Goal: Task Accomplishment & Management: Complete application form

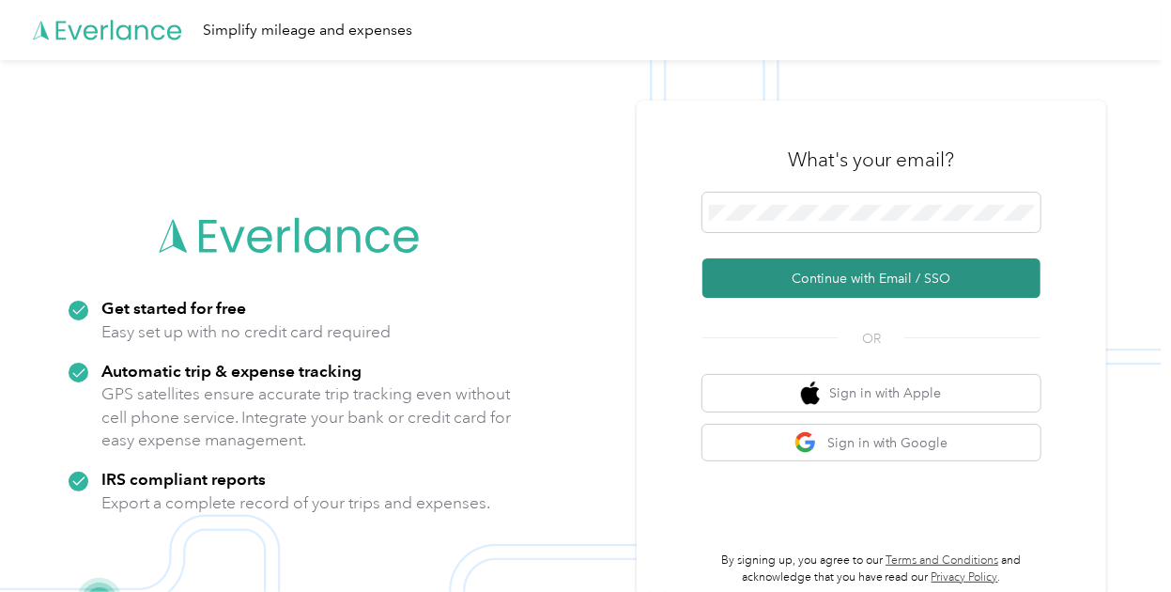
click at [843, 283] on button "Continue with Email / SSO" at bounding box center [871, 277] width 338 height 39
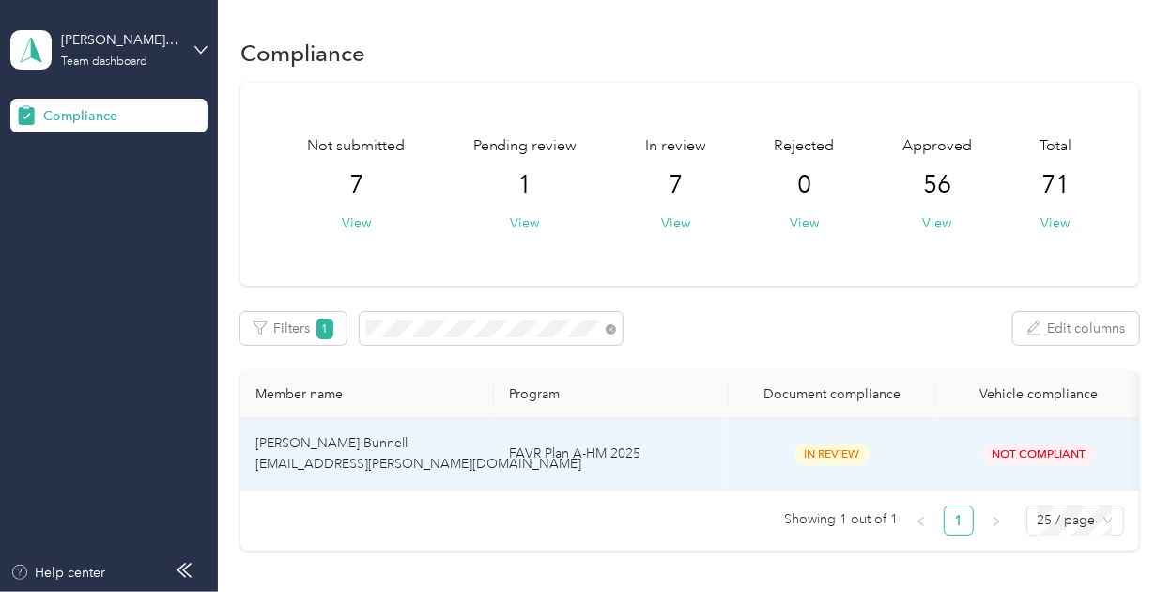
click at [482, 437] on td "[PERSON_NAME] Bunnell [EMAIL_ADDRESS][PERSON_NAME][DOMAIN_NAME]" at bounding box center [367, 454] width 254 height 72
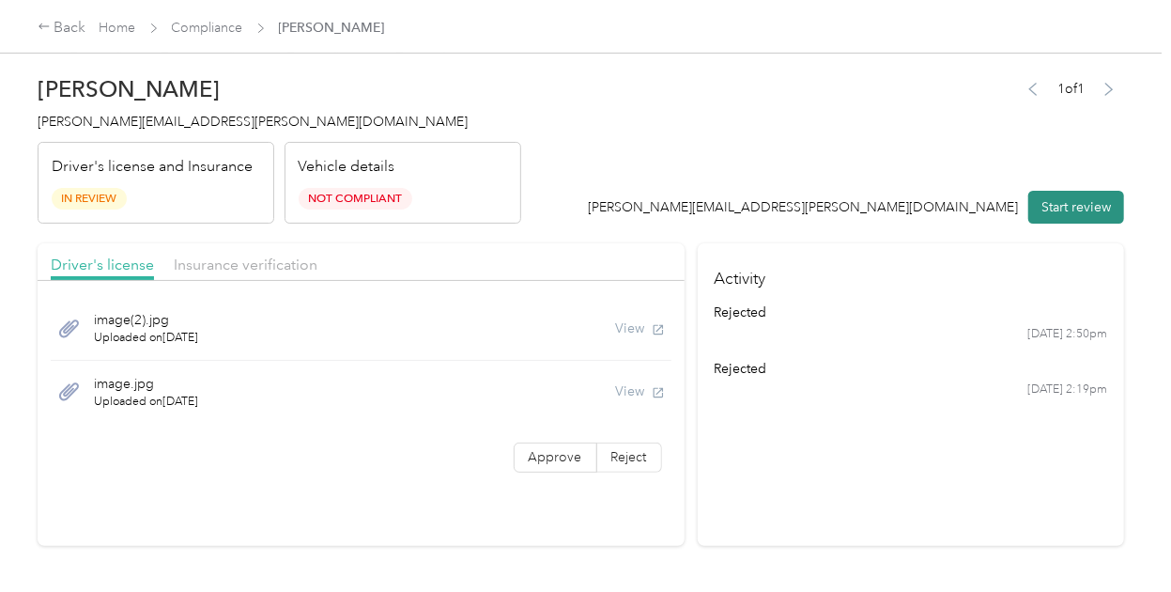
click at [1069, 196] on button "Start review" at bounding box center [1076, 207] width 96 height 33
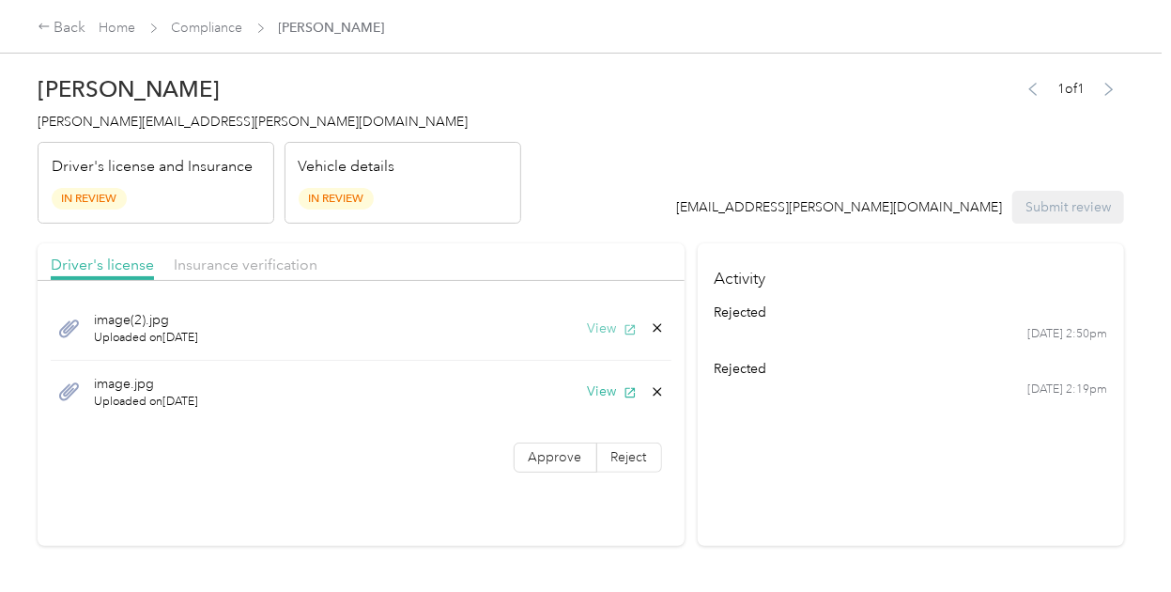
click at [599, 333] on button "View" at bounding box center [612, 328] width 49 height 20
click at [597, 388] on button "View" at bounding box center [612, 391] width 49 height 20
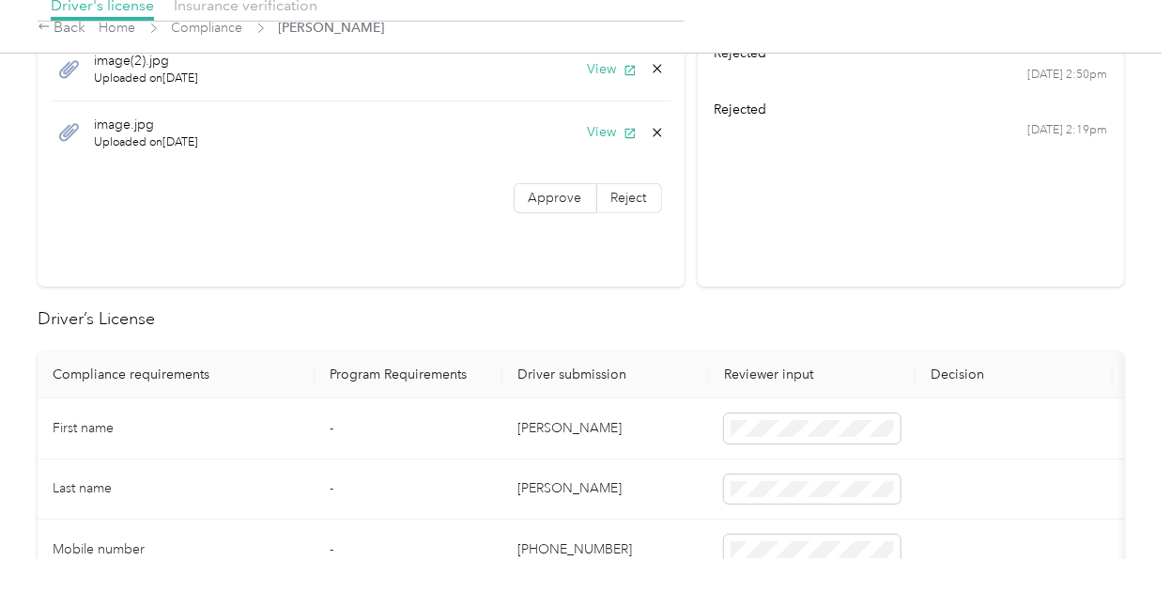
scroll to position [223, 0]
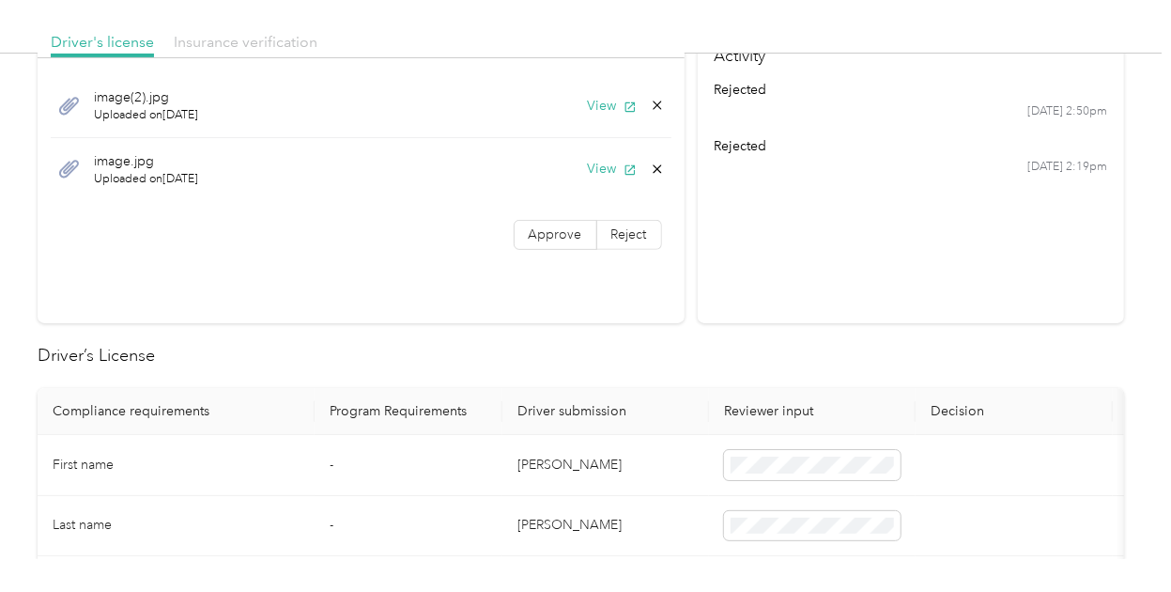
click at [217, 48] on span "Insurance verification" at bounding box center [246, 42] width 144 height 18
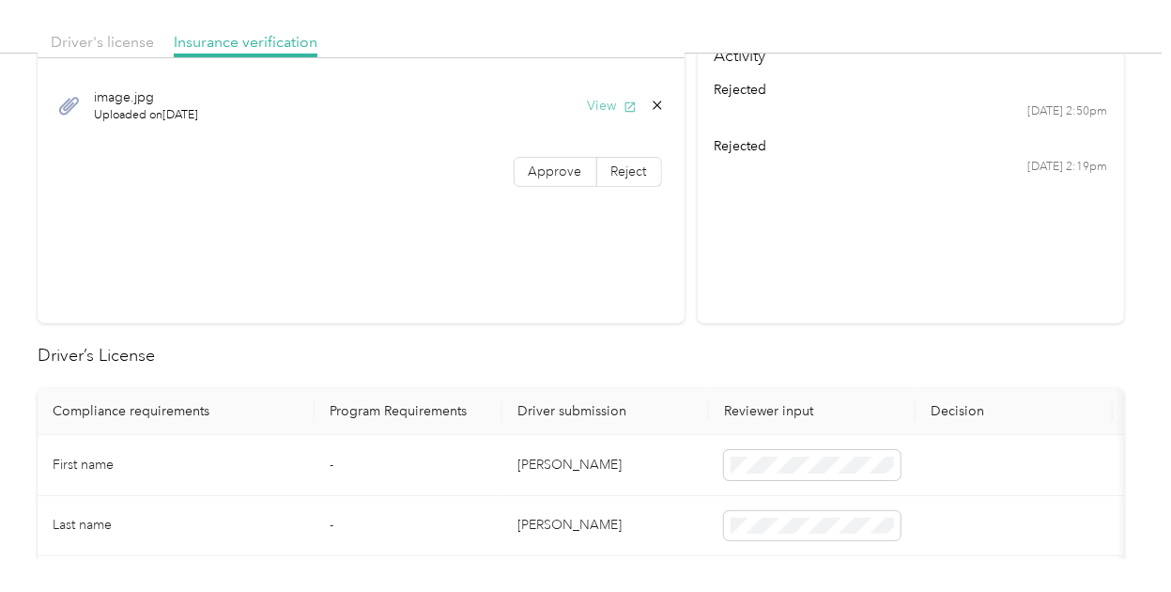
click at [609, 106] on button "View" at bounding box center [612, 106] width 49 height 20
click at [107, 33] on span "Driver's license" at bounding box center [102, 42] width 103 height 18
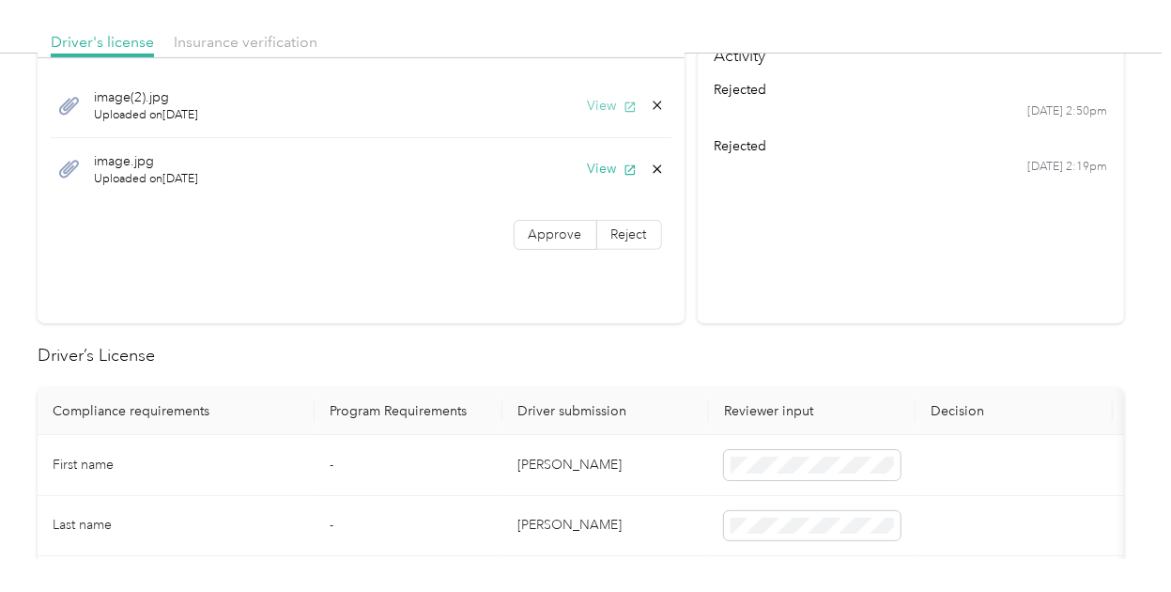
click at [596, 99] on button "View" at bounding box center [612, 106] width 49 height 20
click at [277, 42] on span "Insurance verification" at bounding box center [246, 42] width 144 height 18
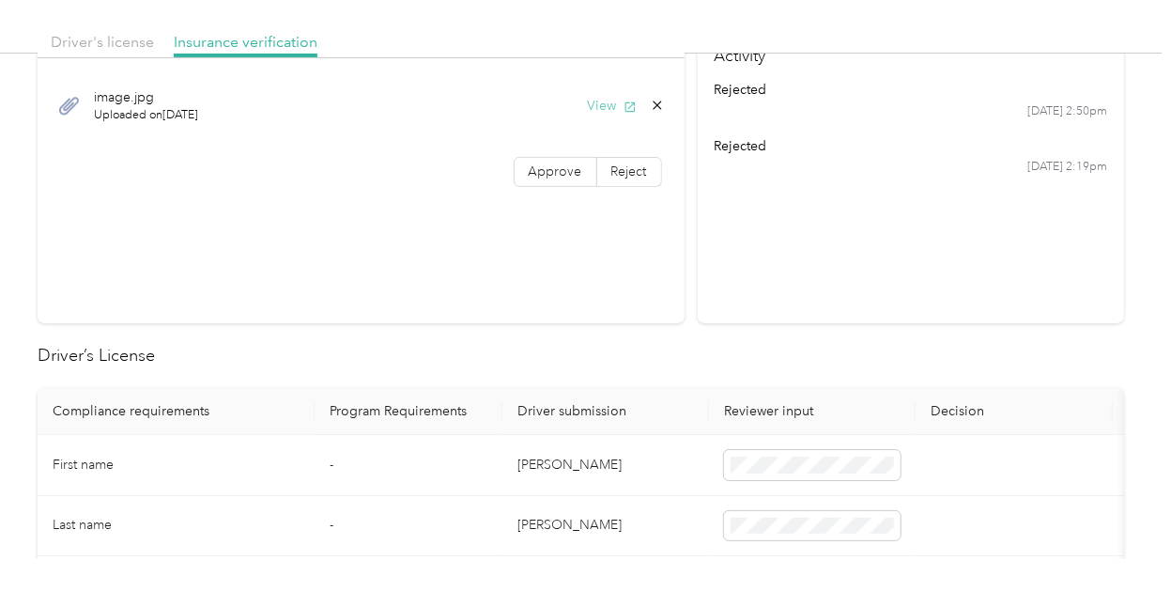
click at [605, 104] on button "View" at bounding box center [612, 106] width 49 height 20
click at [83, 42] on span "Driver's license" at bounding box center [102, 42] width 103 height 18
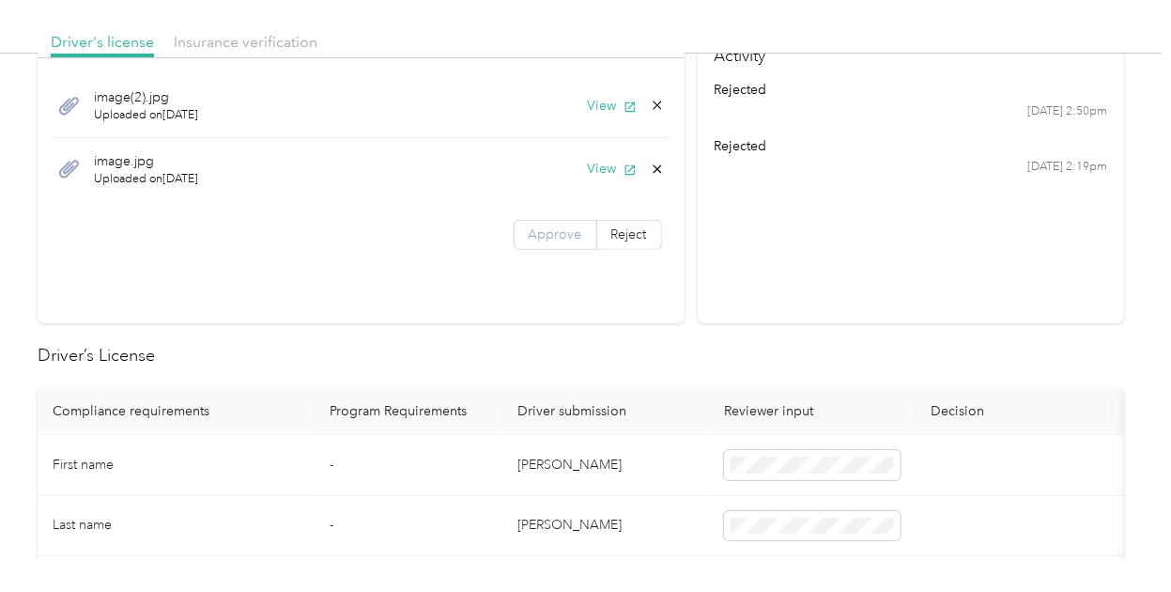
click at [545, 247] on label "Approve" at bounding box center [556, 235] width 84 height 30
click at [206, 54] on div "Driver's license Insurance verification" at bounding box center [361, 40] width 647 height 38
click at [220, 35] on span "Insurance verification" at bounding box center [246, 42] width 144 height 18
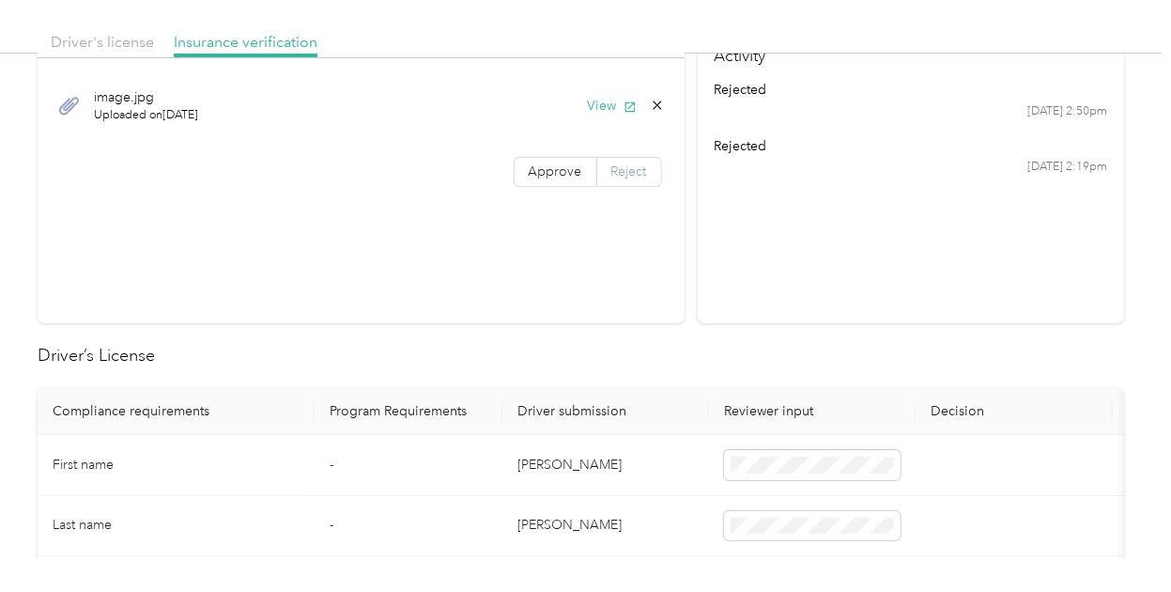
click at [626, 172] on span "Reject" at bounding box center [629, 171] width 36 height 16
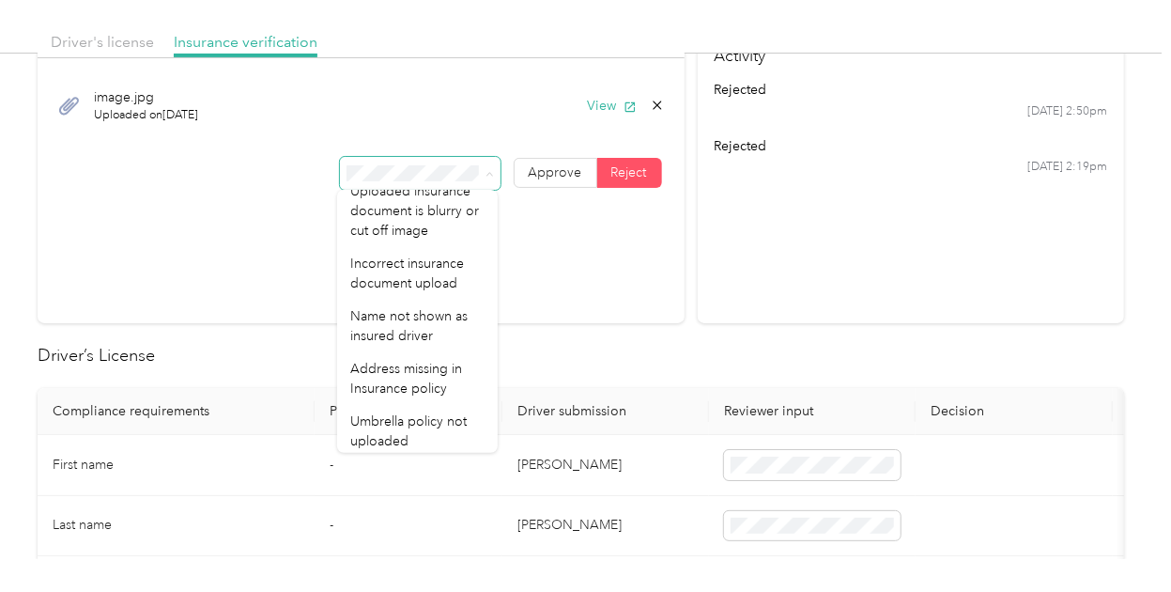
scroll to position [0, 0]
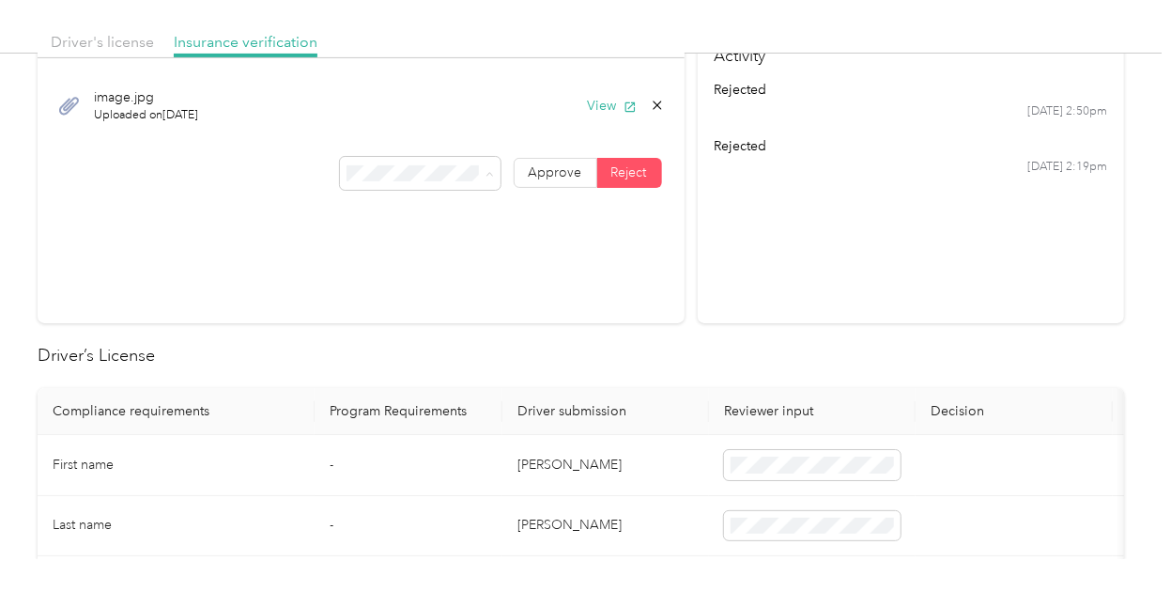
click at [415, 308] on div "Incorrect insurance document upload" at bounding box center [417, 288] width 134 height 39
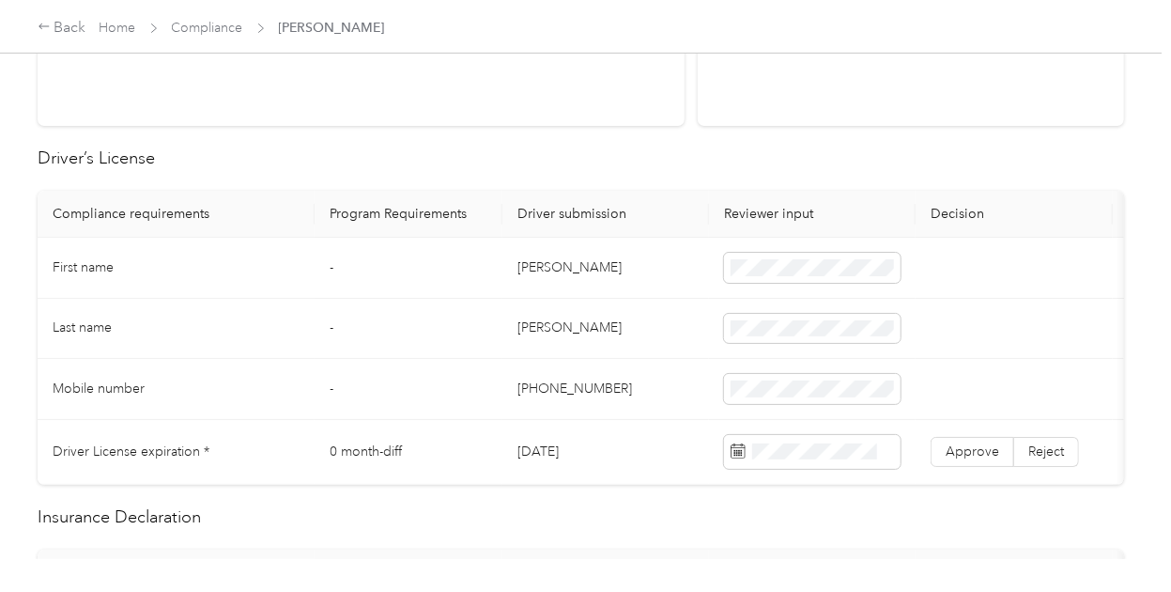
scroll to position [422, 0]
drag, startPoint x: 579, startPoint y: 263, endPoint x: 507, endPoint y: 260, distance: 72.4
click at [507, 260] on td "[PERSON_NAME]" at bounding box center [605, 266] width 207 height 61
copy td "[PERSON_NAME]"
click at [801, 254] on span at bounding box center [812, 266] width 177 height 30
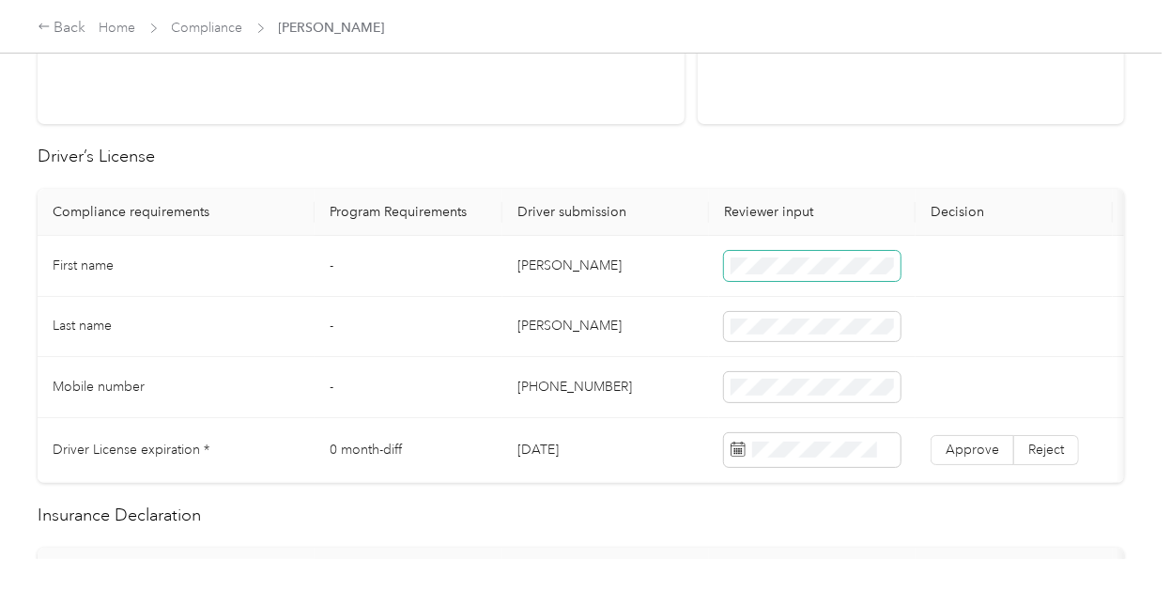
click at [801, 254] on span at bounding box center [812, 266] width 177 height 30
drag, startPoint x: 592, startPoint y: 323, endPoint x: 459, endPoint y: 322, distance: 132.4
click at [459, 322] on tr "Last name - [PERSON_NAME]" at bounding box center [700, 327] width 1324 height 61
copy tr "[PERSON_NAME]"
drag, startPoint x: 627, startPoint y: 377, endPoint x: 490, endPoint y: 384, distance: 137.3
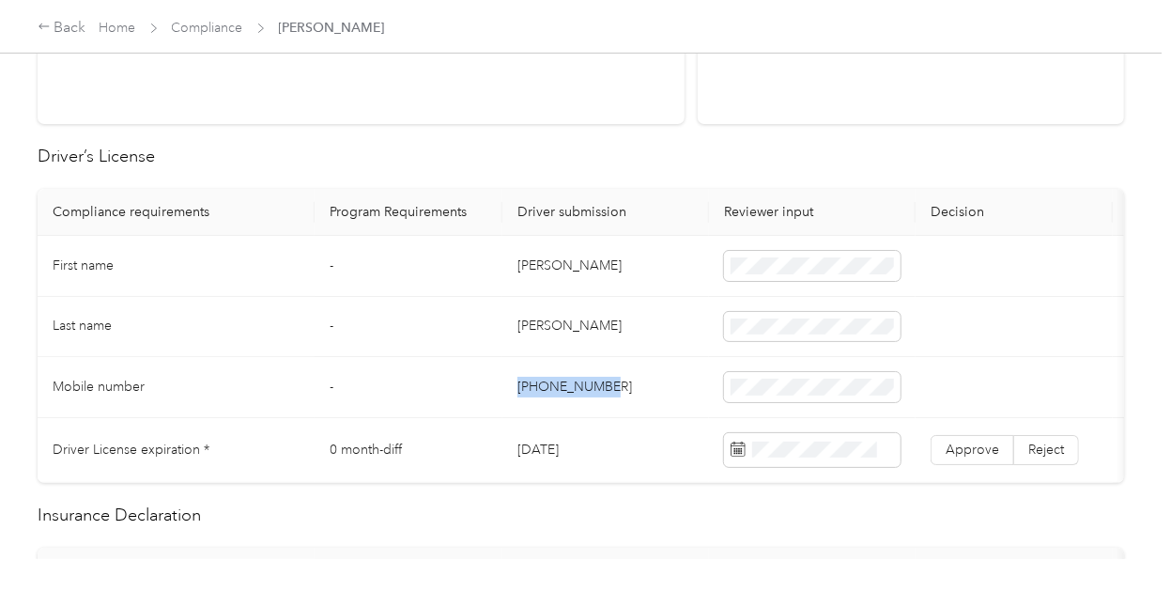
click at [490, 384] on tr "Mobile number - [PHONE_NUMBER]" at bounding box center [700, 387] width 1324 height 61
copy tr "[PHONE_NUMBER]"
click at [1010, 336] on td at bounding box center [1014, 327] width 197 height 61
click at [970, 453] on span "Approve" at bounding box center [973, 449] width 54 height 16
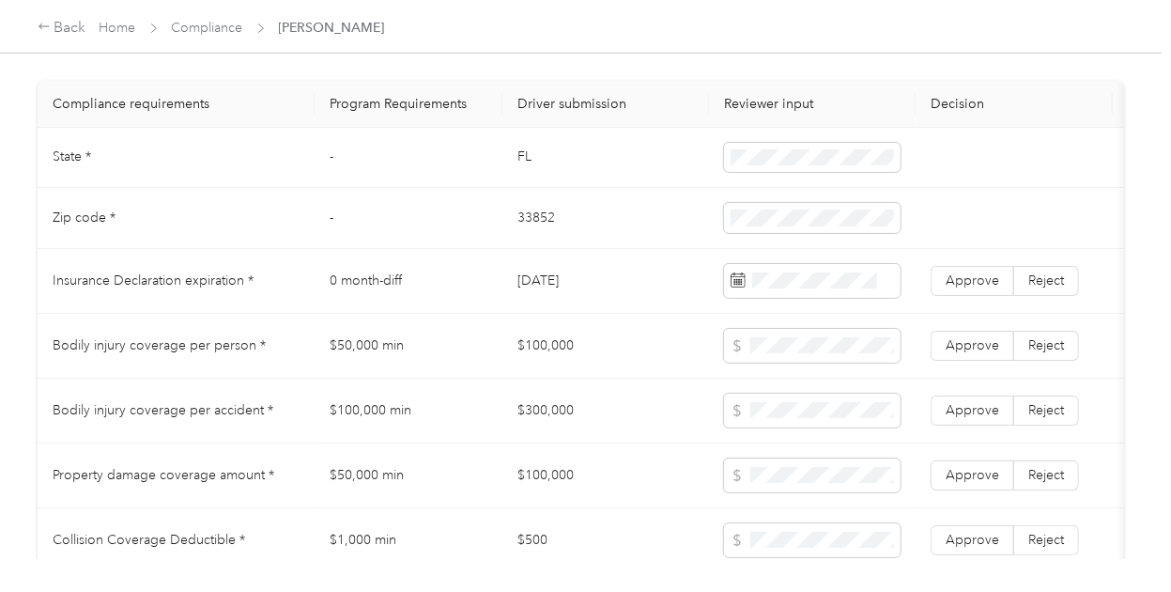
scroll to position [889, 0]
click at [657, 223] on td "33852" at bounding box center [605, 217] width 207 height 61
click at [654, 298] on td "[DATE]" at bounding box center [605, 280] width 207 height 65
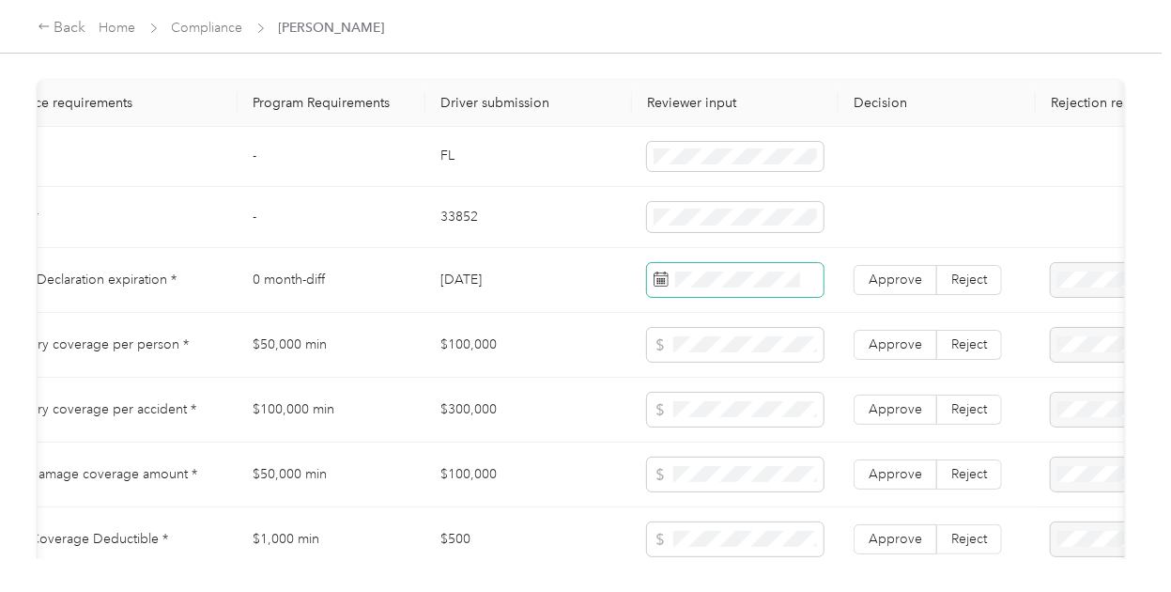
scroll to position [0, 188]
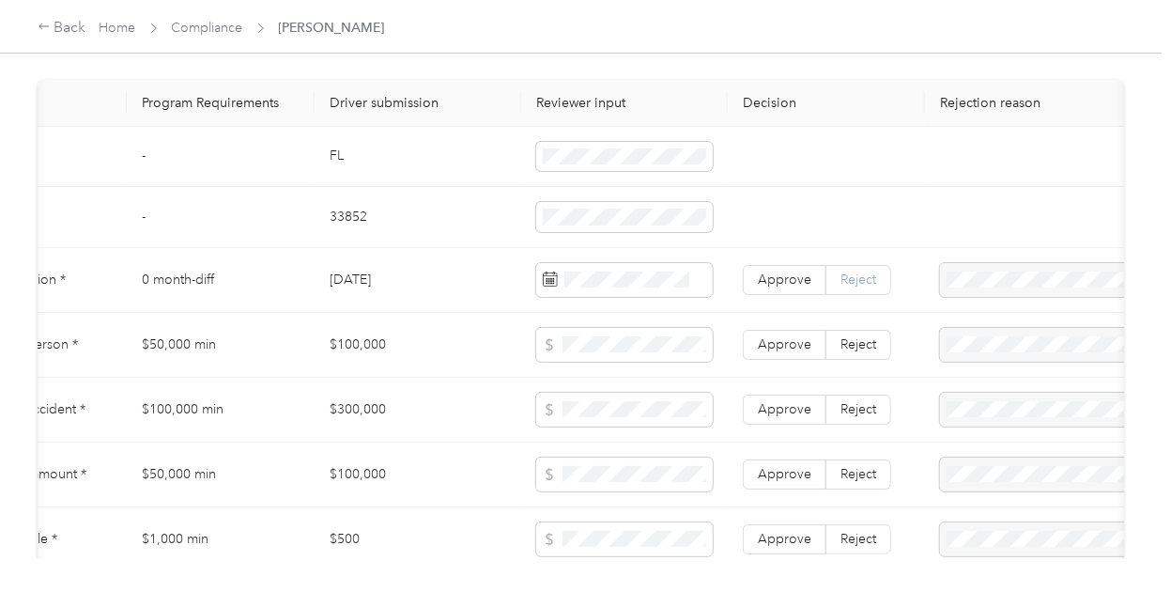
click at [857, 287] on span "Reject" at bounding box center [859, 279] width 36 height 16
click at [1005, 375] on ol "Insurance expiration missing from uploaded Insurance Policy doc Expired Insuran…" at bounding box center [1049, 378] width 219 height 138
click at [981, 281] on span at bounding box center [1049, 280] width 219 height 34
click at [1004, 297] on span at bounding box center [1049, 280] width 219 height 34
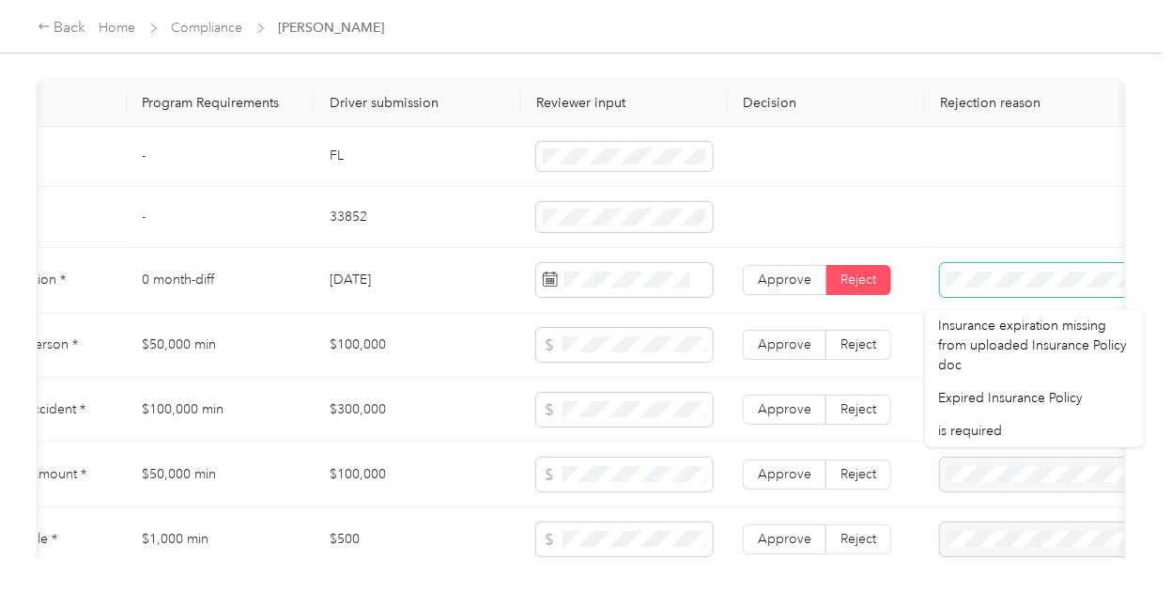
scroll to position [0, 226]
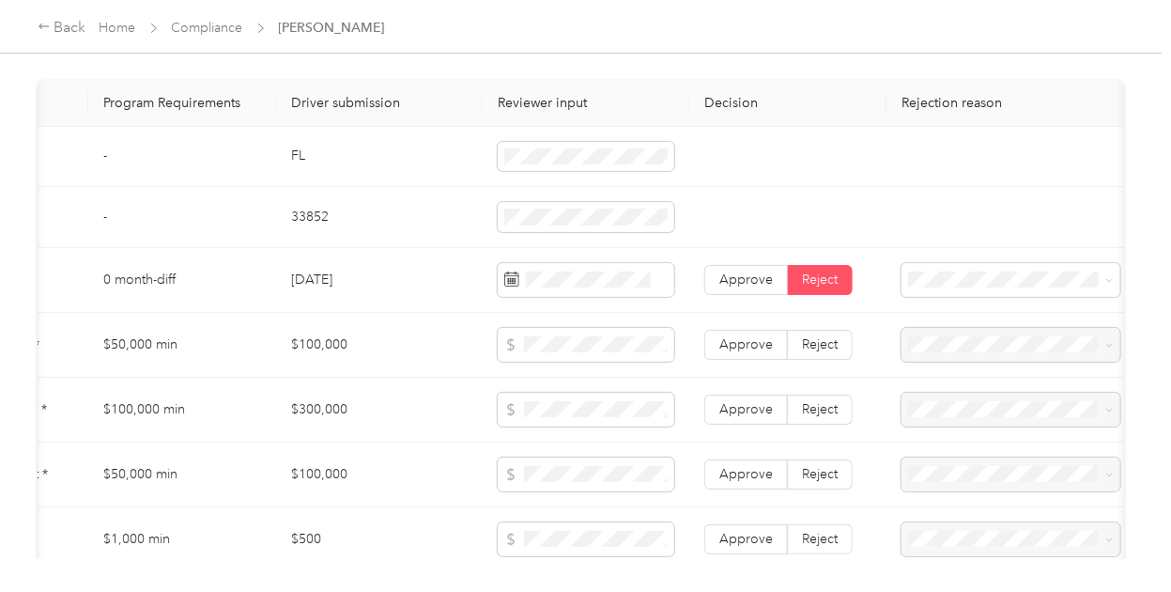
click at [1018, 341] on span "Insurance expiration missing from uploaded Insurance Policy doc" at bounding box center [1009, 336] width 189 height 55
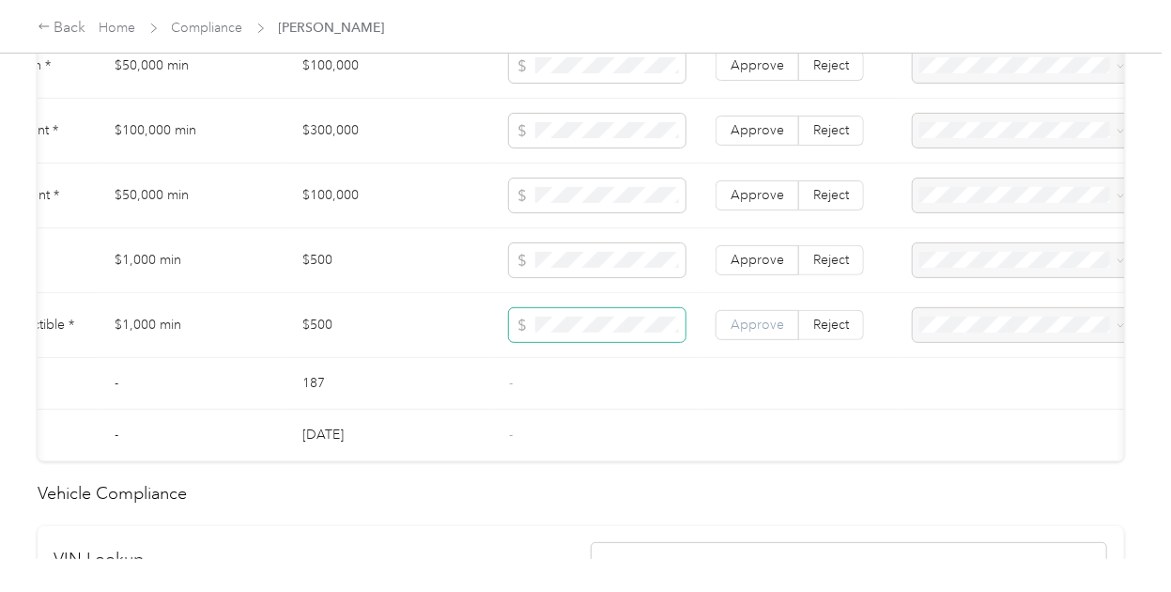
scroll to position [1064, 0]
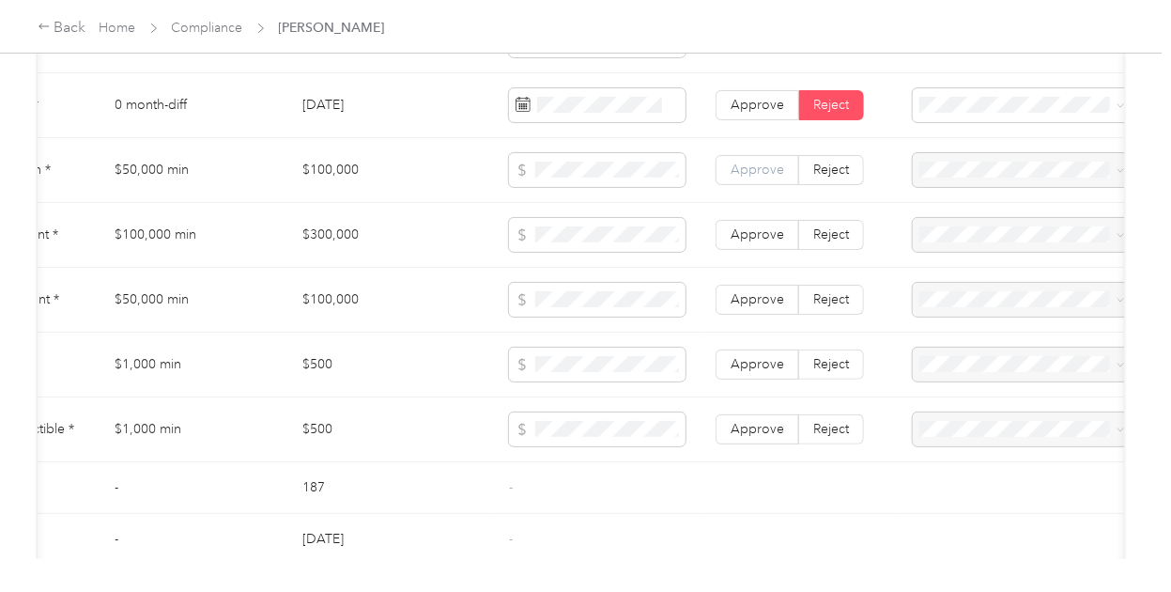
click at [751, 177] on span "Approve" at bounding box center [758, 170] width 54 height 16
click at [774, 267] on td "Approve Reject" at bounding box center [799, 235] width 197 height 65
click at [765, 332] on td "Approve Reject" at bounding box center [799, 300] width 197 height 65
click at [731, 231] on label "Approve" at bounding box center [758, 235] width 84 height 30
click at [748, 306] on span "Approve" at bounding box center [758, 299] width 54 height 16
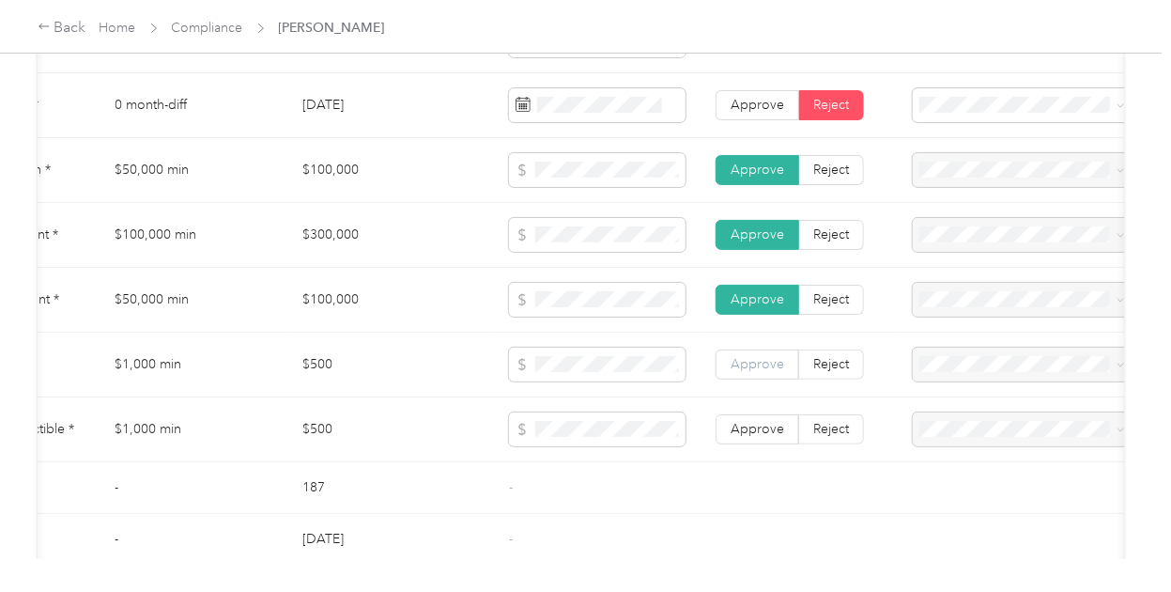
click at [748, 372] on span "Approve" at bounding box center [758, 364] width 54 height 16
click at [759, 436] on span "Approve" at bounding box center [758, 429] width 54 height 16
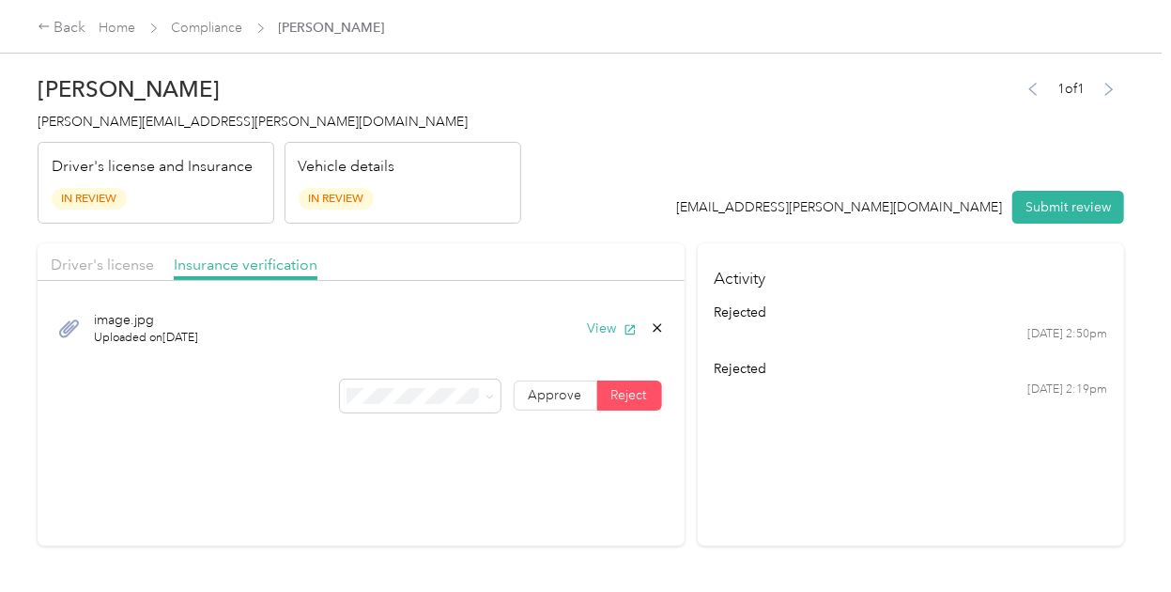
scroll to position [0, 0]
click at [592, 325] on button "View" at bounding box center [612, 328] width 49 height 20
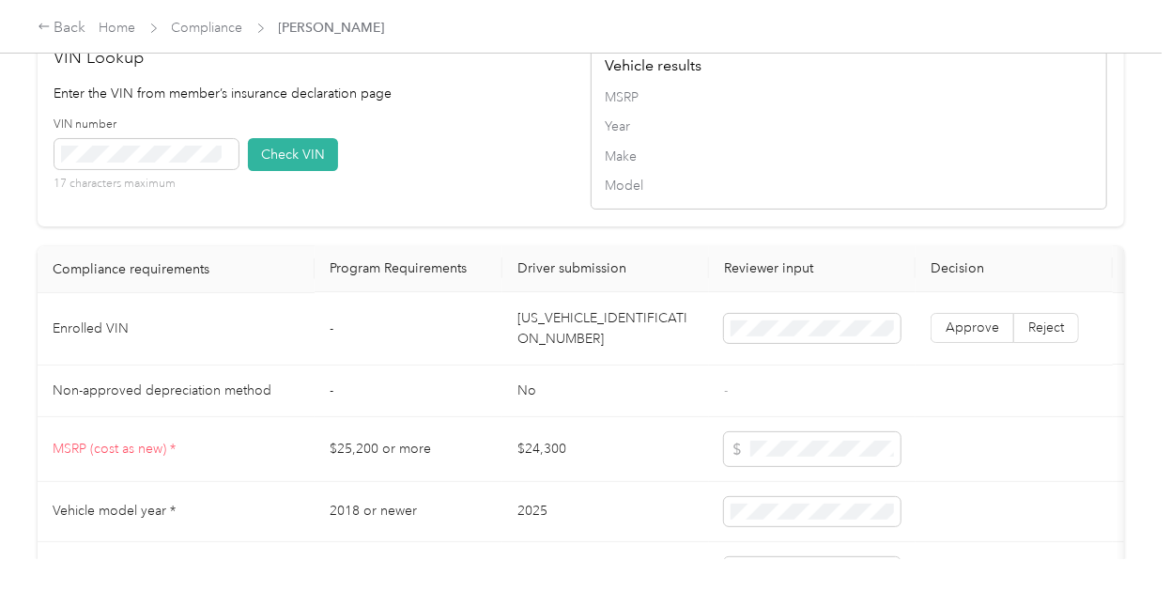
scroll to position [1669, 0]
drag, startPoint x: 667, startPoint y: 345, endPoint x: 498, endPoint y: 344, distance: 169.0
click at [498, 344] on tr "Enrolled VIN - [US_VEHICLE_IDENTIFICATION_NUMBER] Approve Reject" at bounding box center [700, 330] width 1324 height 72
copy tr "[US_VEHICLE_IDENTIFICATION_NUMBER]"
drag, startPoint x: 646, startPoint y: 352, endPoint x: 515, endPoint y: 342, distance: 131.9
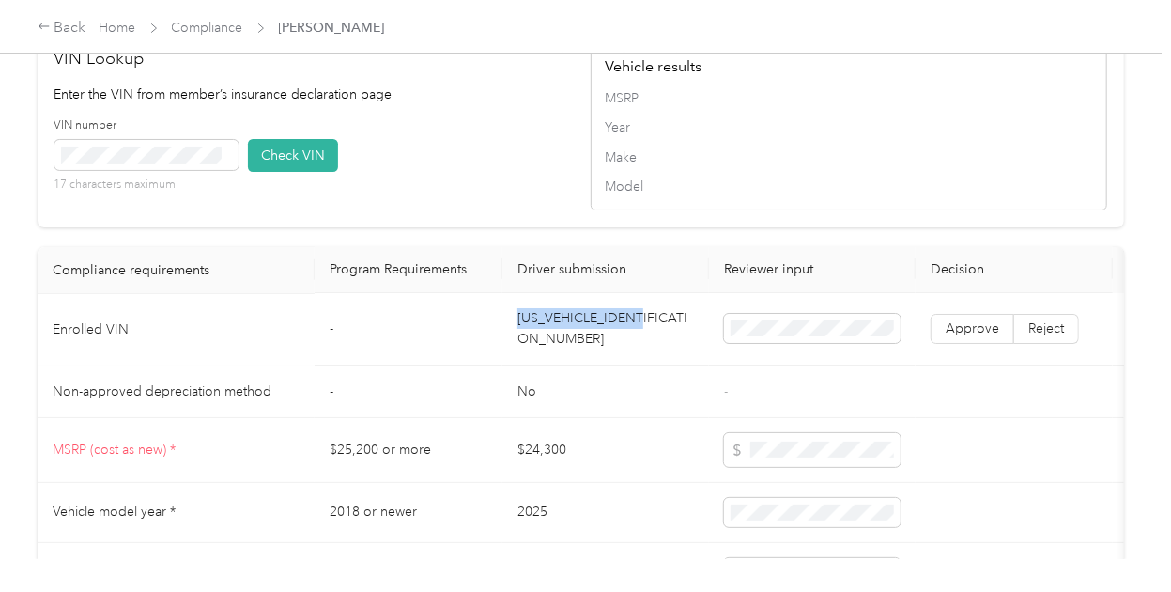
click at [515, 342] on td "[US_VEHICLE_IDENTIFICATION_NUMBER]" at bounding box center [605, 330] width 207 height 72
copy td "[US_VEHICLE_IDENTIFICATION_NUMBER]"
click at [299, 170] on button "Check VIN" at bounding box center [293, 155] width 90 height 33
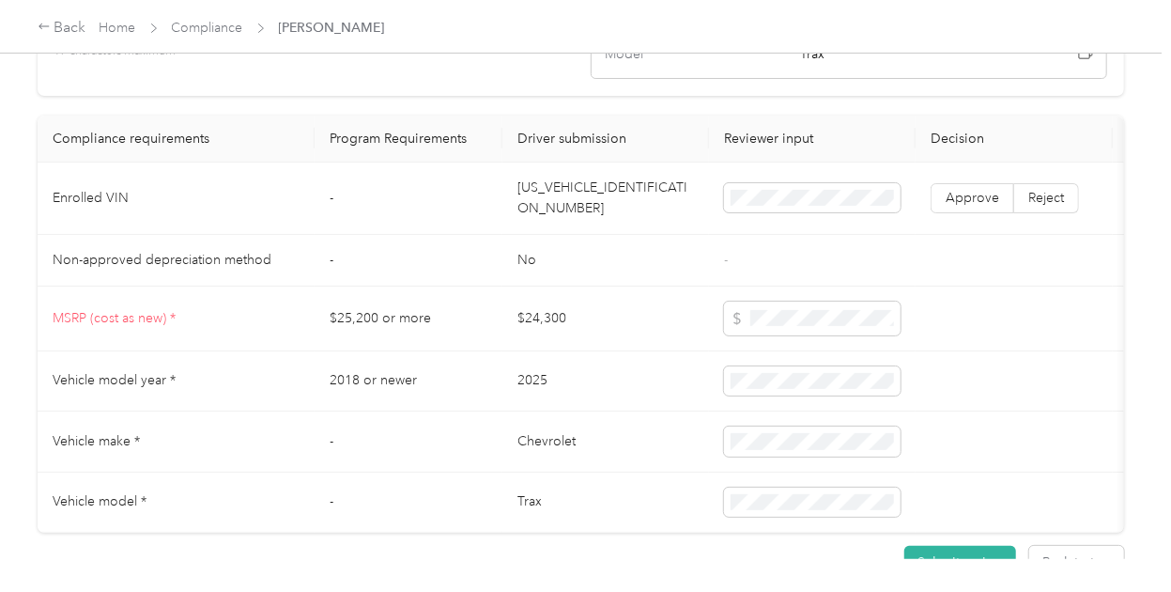
scroll to position [1806, 0]
click at [973, 204] on span "Approve" at bounding box center [973, 196] width 54 height 16
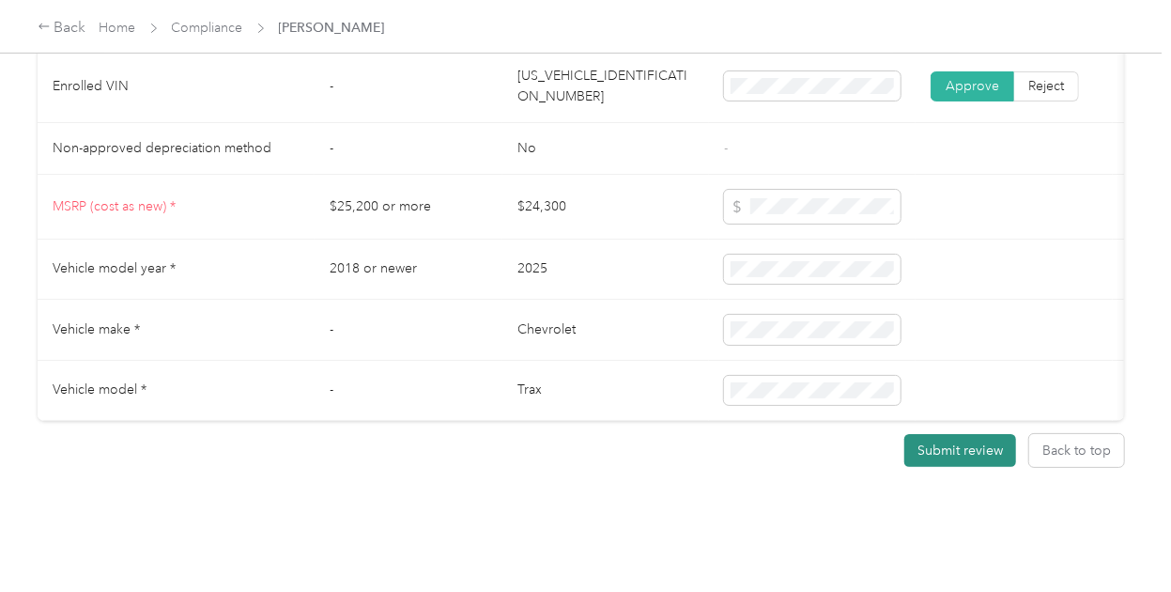
scroll to position [1936, 0]
click at [967, 457] on button "Submit review" at bounding box center [960, 450] width 112 height 33
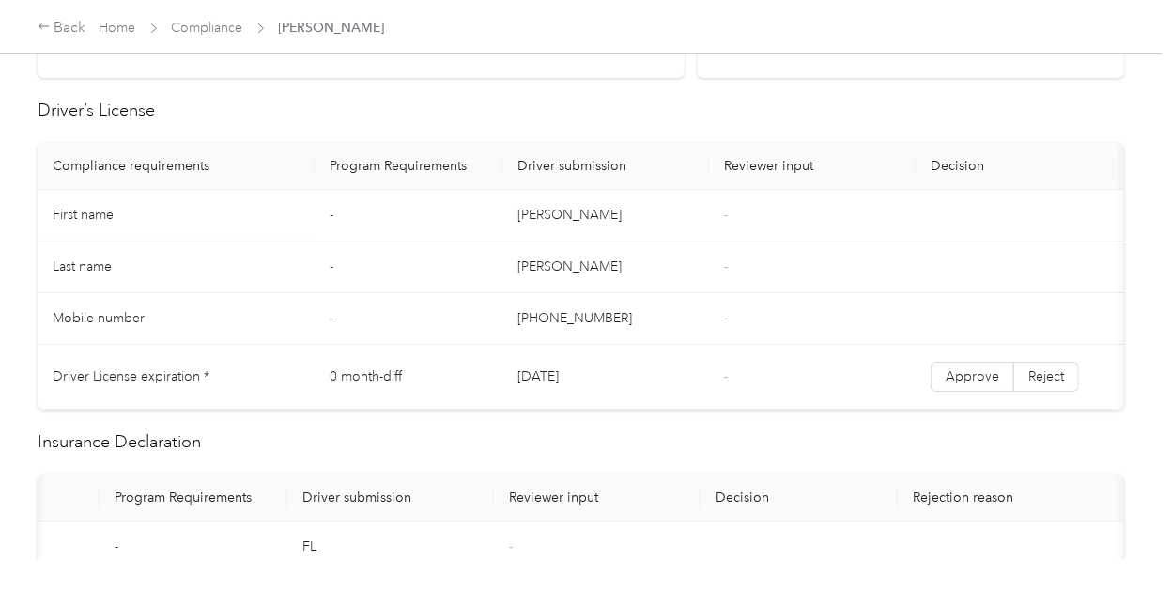
scroll to position [69, 0]
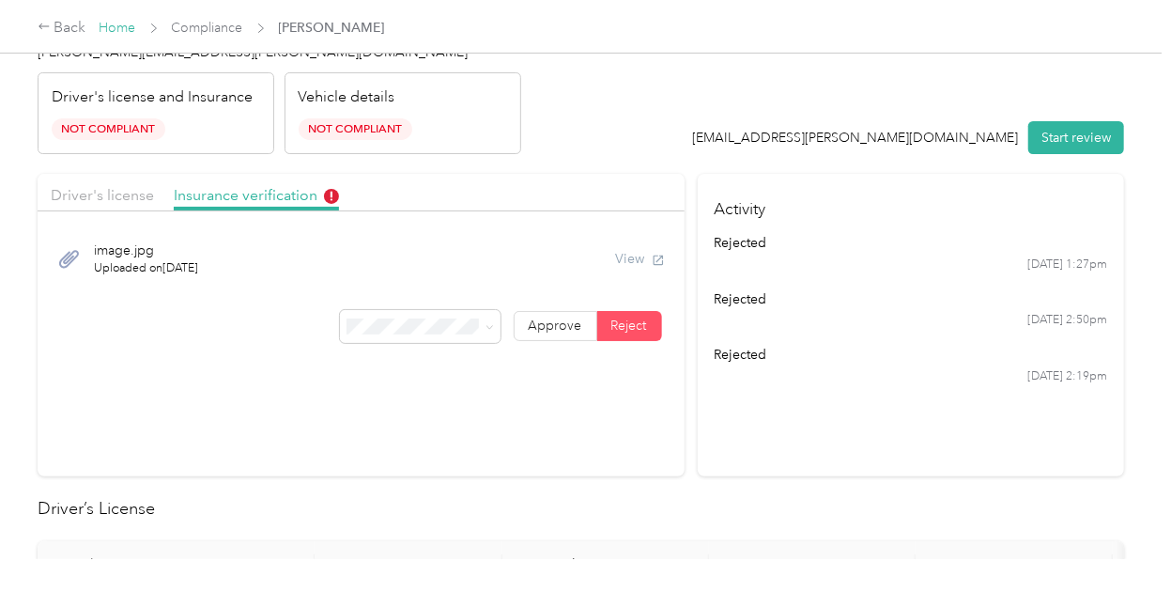
click at [118, 20] on link "Home" at bounding box center [118, 28] width 37 height 16
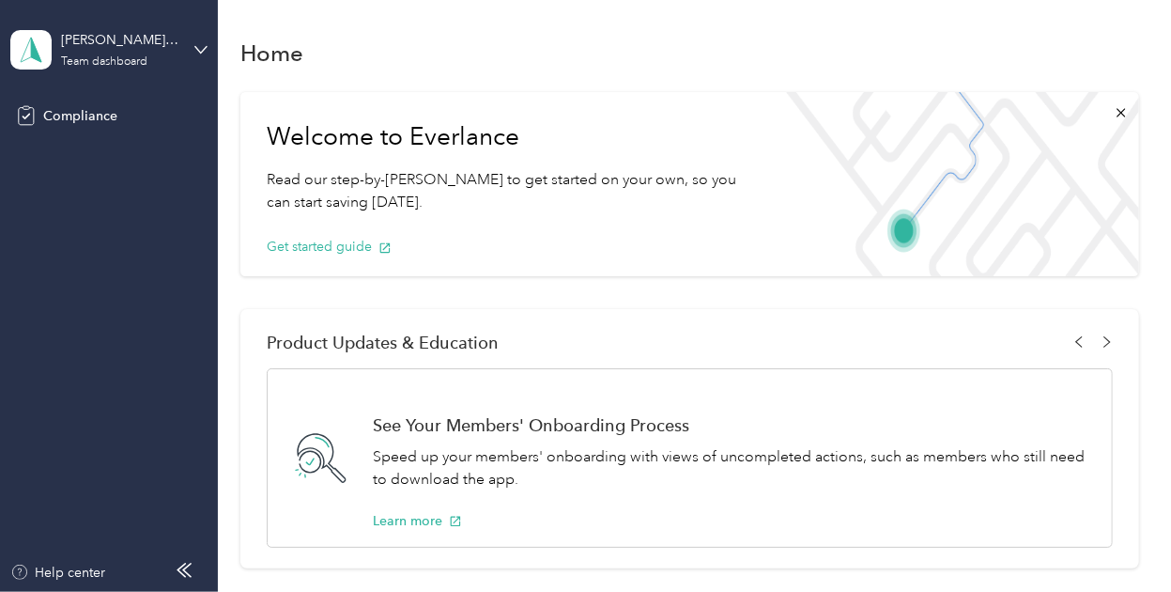
scroll to position [170, 0]
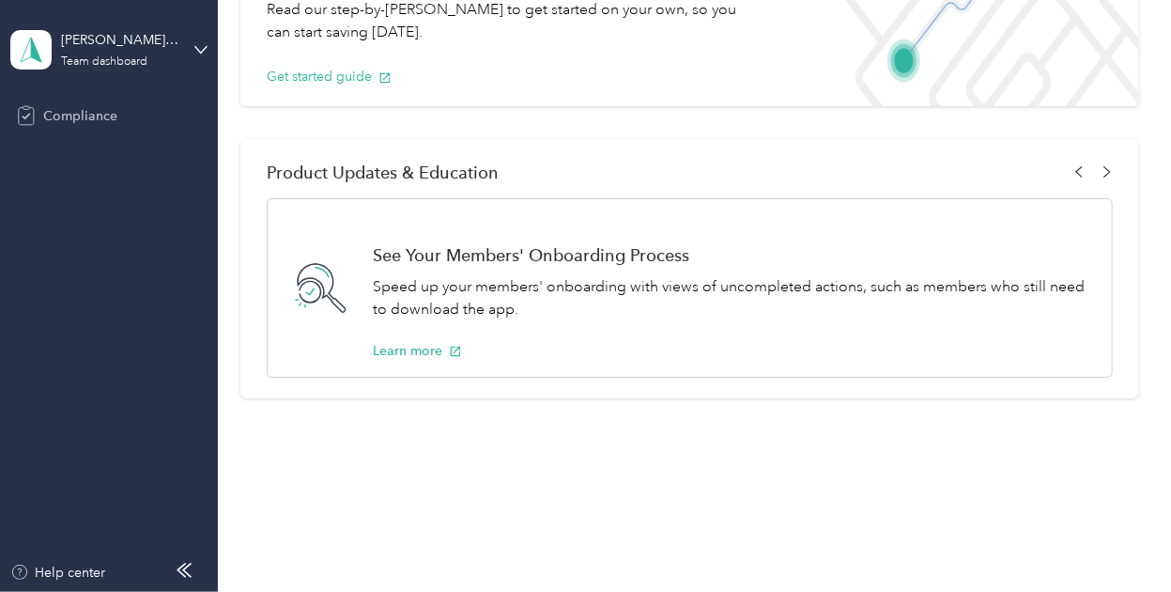
click at [56, 127] on div "Compliance" at bounding box center [108, 116] width 197 height 34
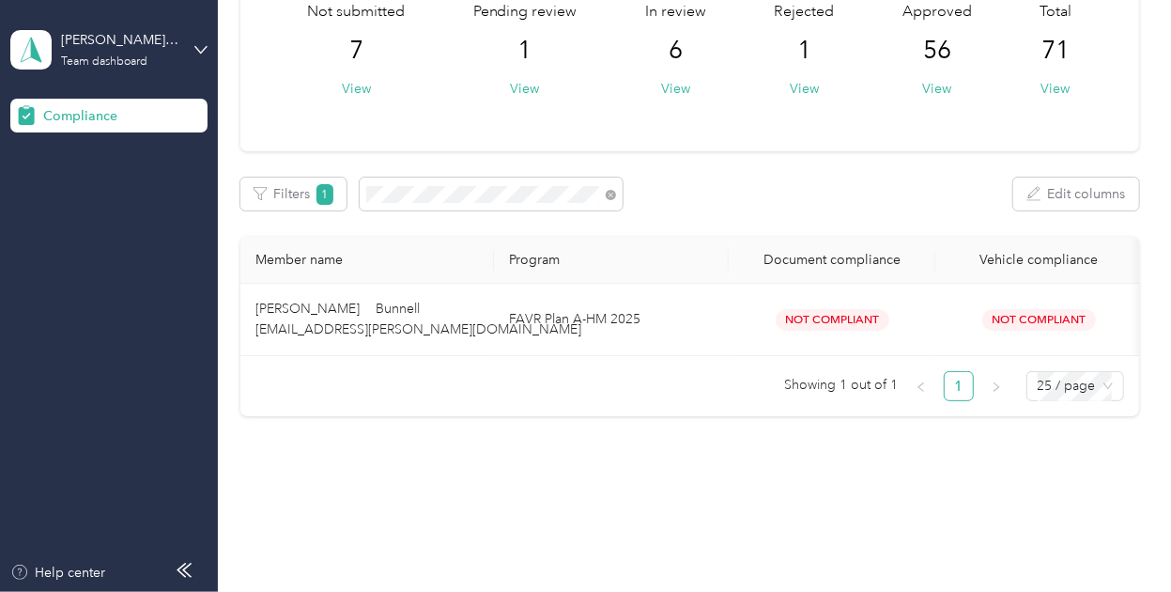
scroll to position [166, 0]
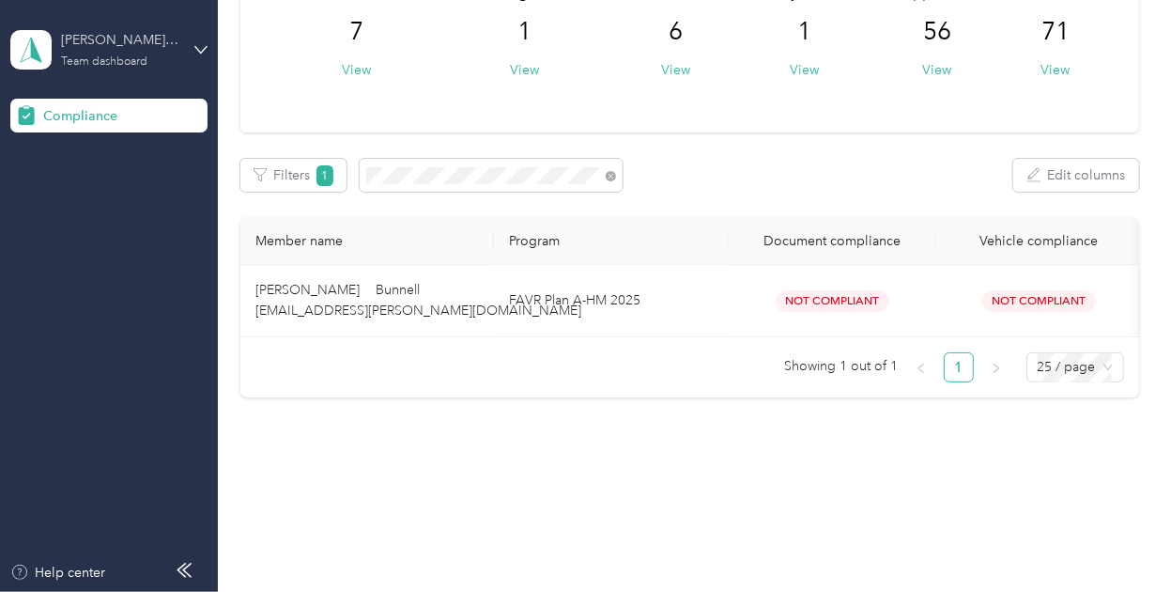
click at [143, 54] on div "[PERSON_NAME] Distributors Team dashboard" at bounding box center [119, 49] width 117 height 38
click at [131, 206] on div "You’re signed in as [EMAIL_ADDRESS][PERSON_NAME][DOMAIN_NAME] Team dashboard Lo…" at bounding box center [260, 146] width 501 height 149
click at [127, 41] on div "[PERSON_NAME] Distributors" at bounding box center [119, 40] width 117 height 20
click at [116, 189] on div "Log out" at bounding box center [260, 196] width 475 height 33
